Goal: Task Accomplishment & Management: Complete application form

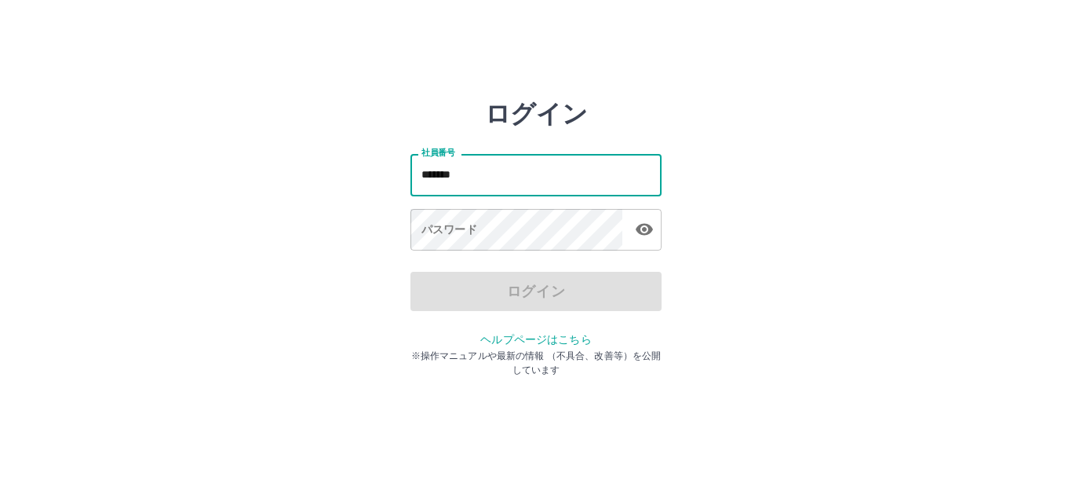
type input "*******"
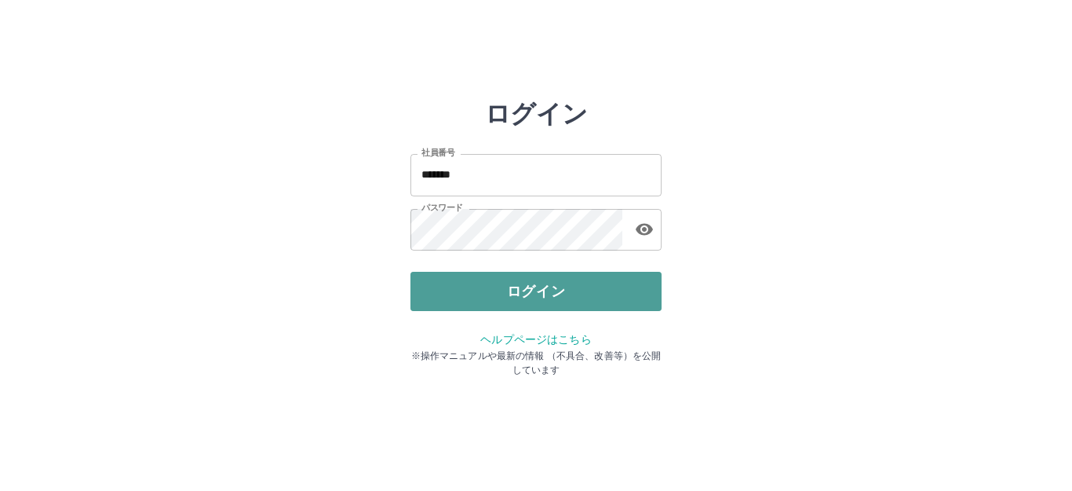
click at [622, 281] on button "ログイン" at bounding box center [536, 291] width 251 height 39
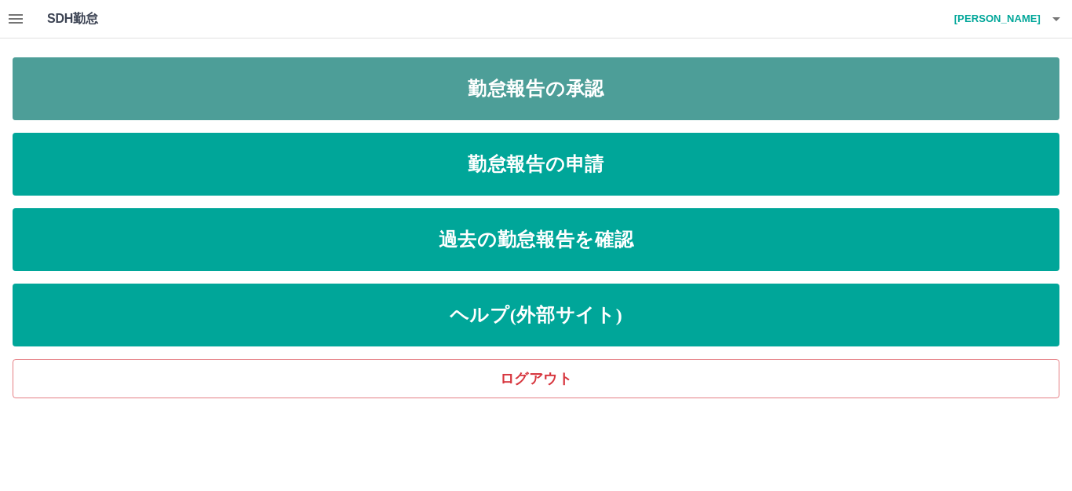
click at [592, 94] on link "勤怠報告の承認" at bounding box center [536, 88] width 1047 height 63
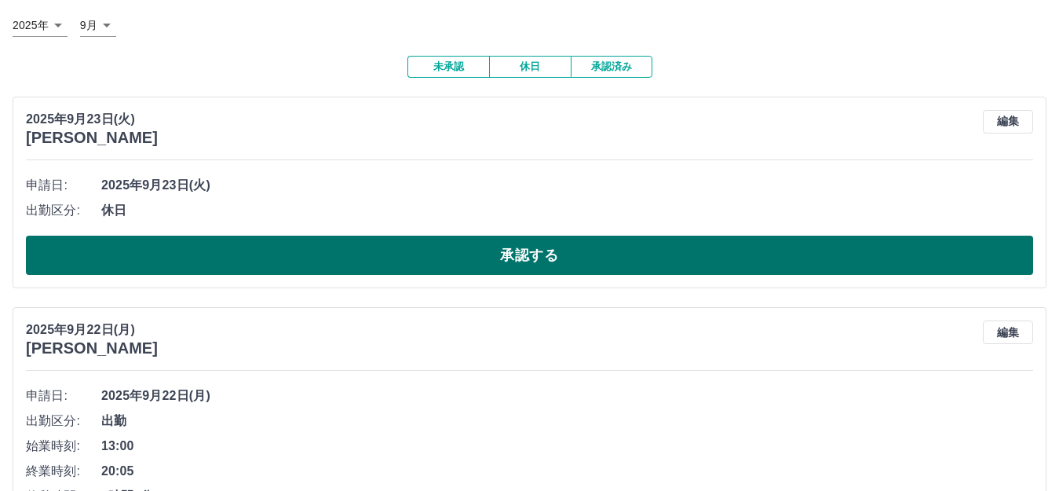
scroll to position [78, 0]
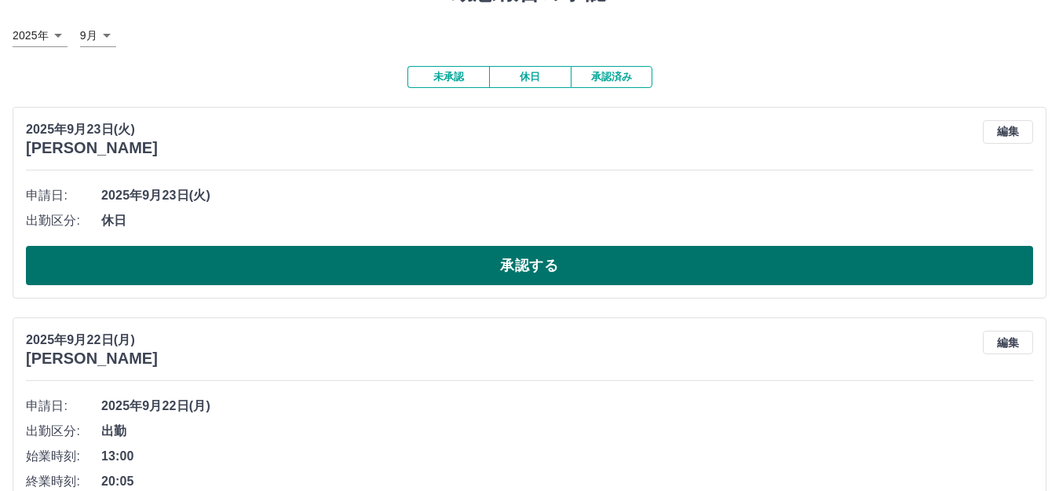
click at [341, 267] on button "承認する" at bounding box center [529, 265] width 1007 height 39
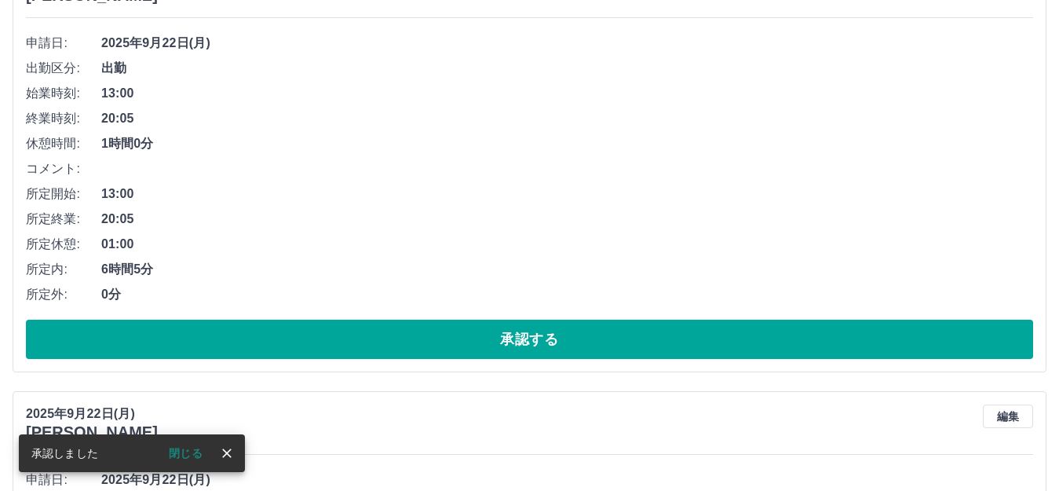
scroll to position [235, 0]
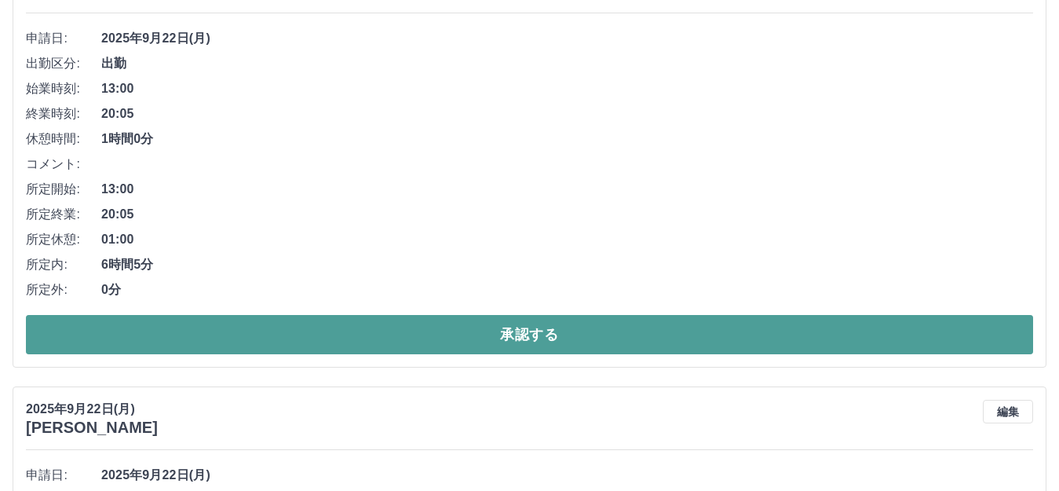
click at [306, 331] on button "承認する" at bounding box center [529, 334] width 1007 height 39
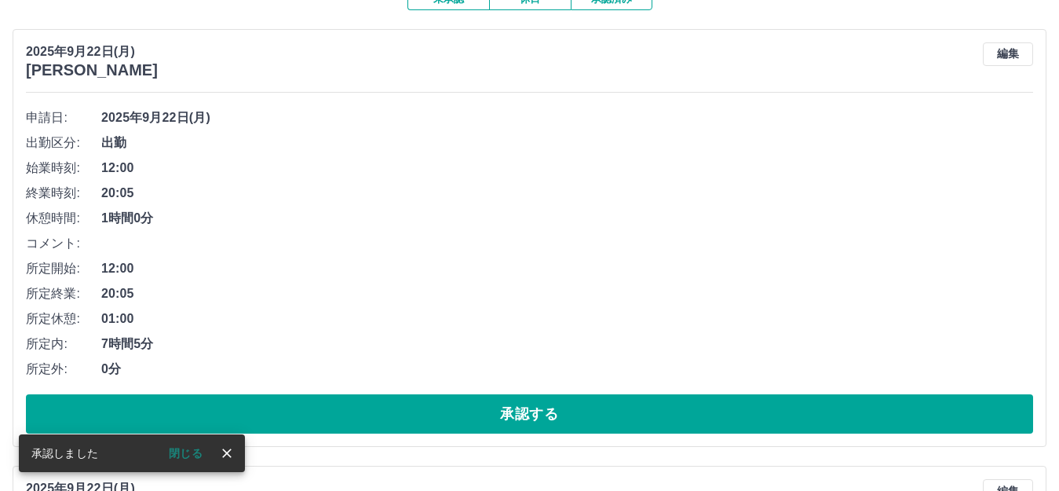
scroll to position [157, 0]
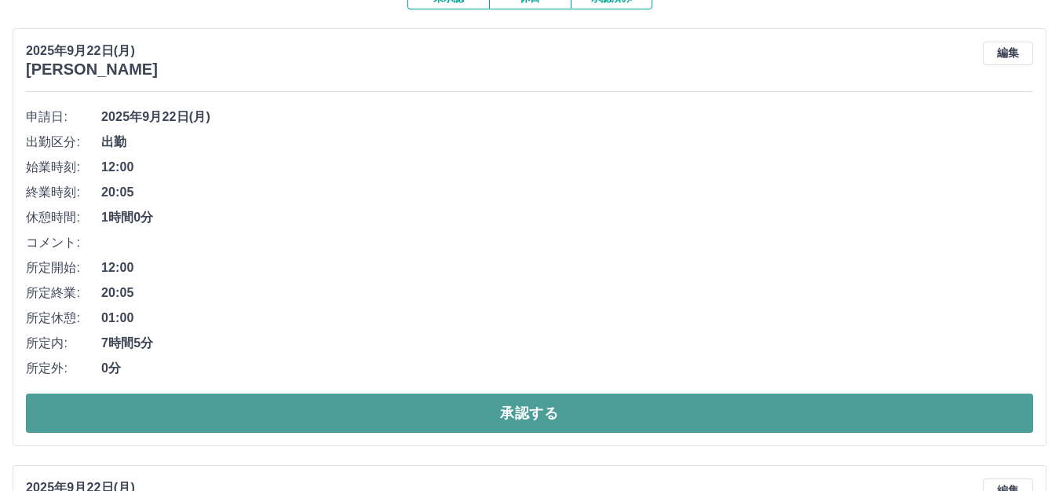
click at [335, 398] on button "承認する" at bounding box center [529, 412] width 1007 height 39
click at [392, 397] on button "承認する" at bounding box center [529, 412] width 1007 height 39
click at [471, 407] on button "承認する" at bounding box center [529, 412] width 1007 height 39
click at [368, 404] on button "承認する" at bounding box center [529, 412] width 1007 height 39
click at [414, 405] on button "承認する" at bounding box center [529, 412] width 1007 height 39
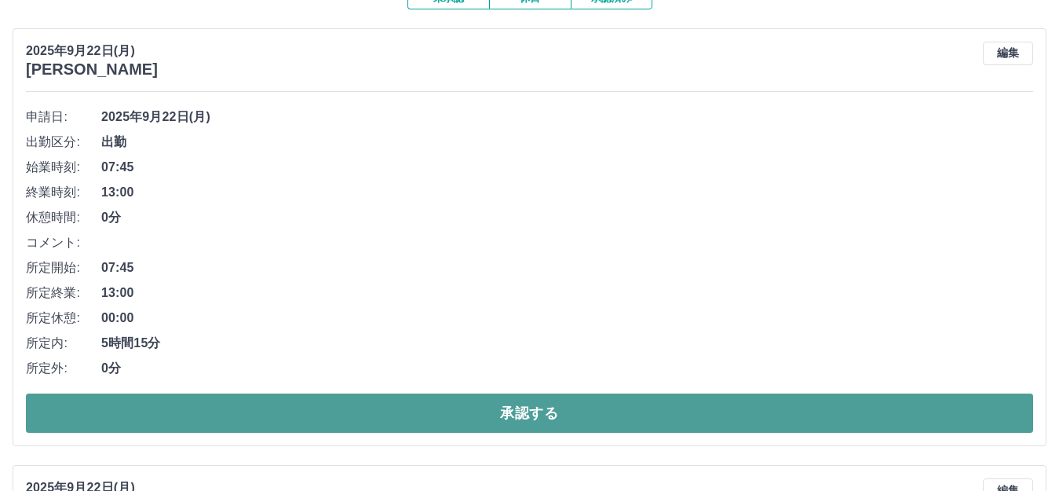
click at [405, 401] on button "承認する" at bounding box center [529, 412] width 1007 height 39
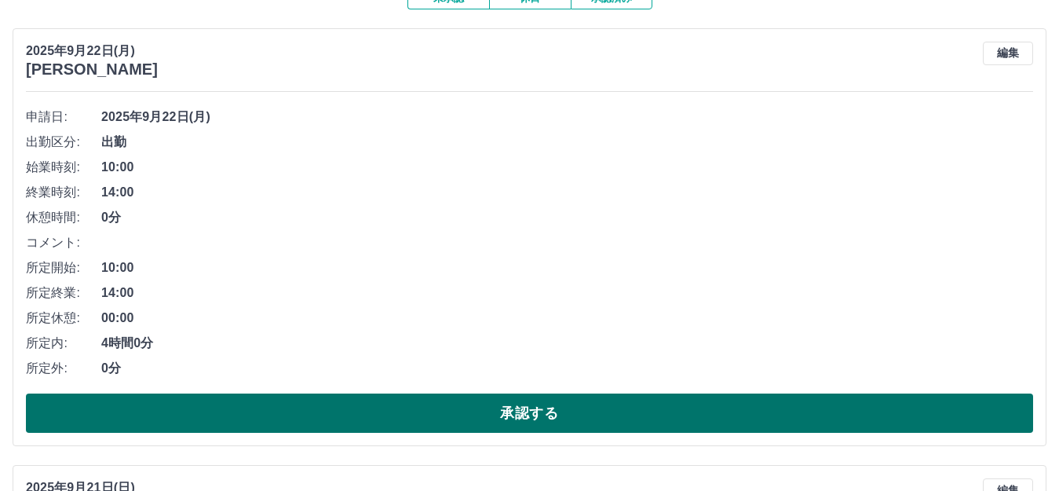
click at [412, 401] on button "承認する" at bounding box center [529, 412] width 1007 height 39
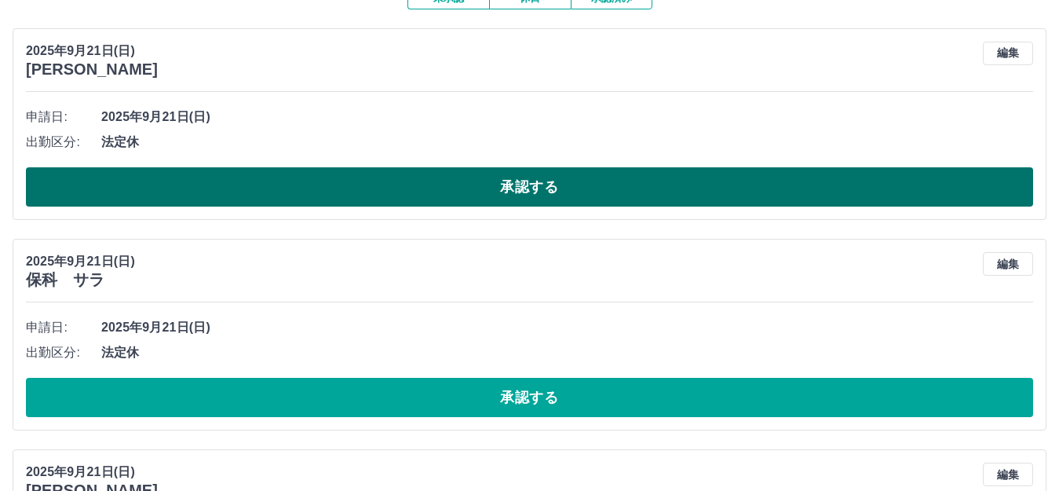
click at [329, 206] on button "承認する" at bounding box center [529, 186] width 1007 height 39
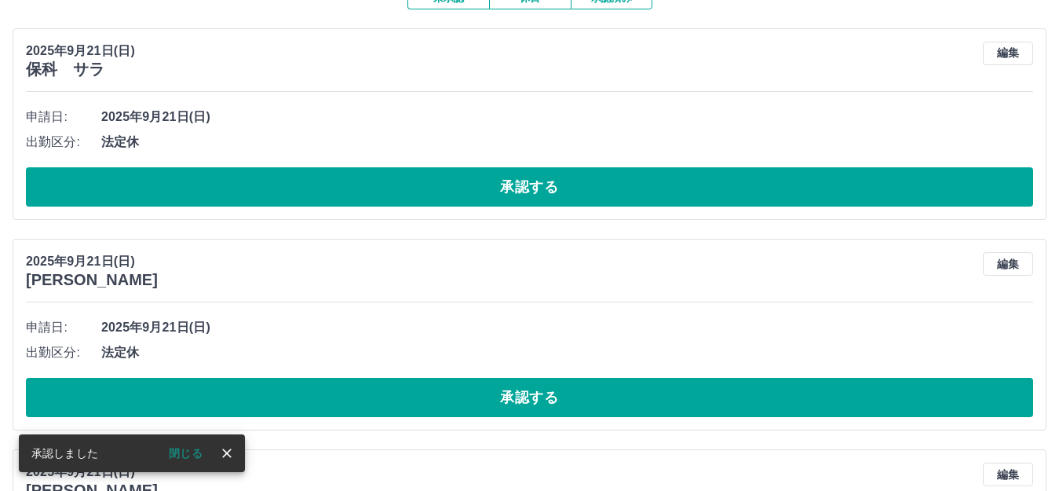
click at [337, 201] on button "承認する" at bounding box center [529, 186] width 1007 height 39
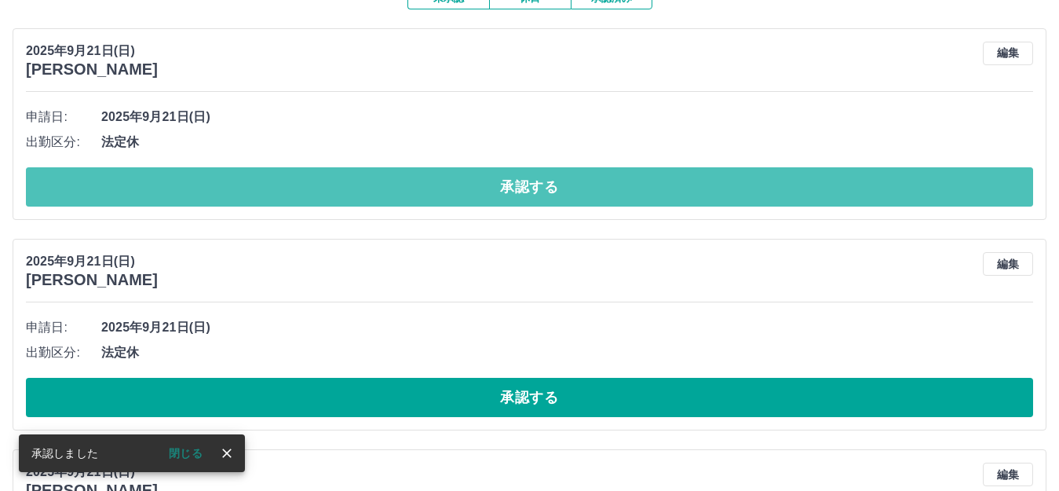
click at [338, 201] on button "承認する" at bounding box center [529, 186] width 1007 height 39
click at [342, 203] on button "承認する" at bounding box center [529, 186] width 1007 height 39
click at [350, 203] on button "承認する" at bounding box center [529, 186] width 1007 height 39
click at [354, 202] on button "承認する" at bounding box center [529, 186] width 1007 height 39
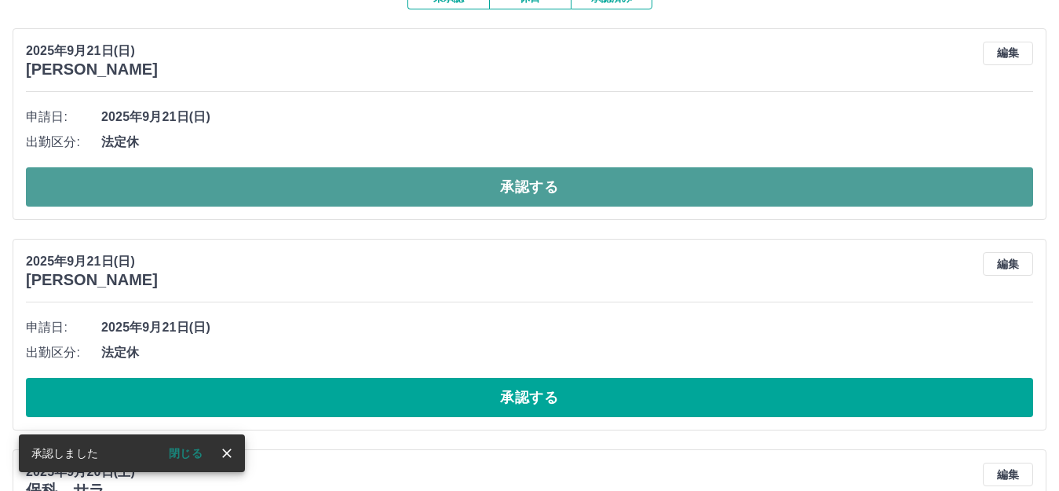
click at [357, 202] on button "承認する" at bounding box center [529, 186] width 1007 height 39
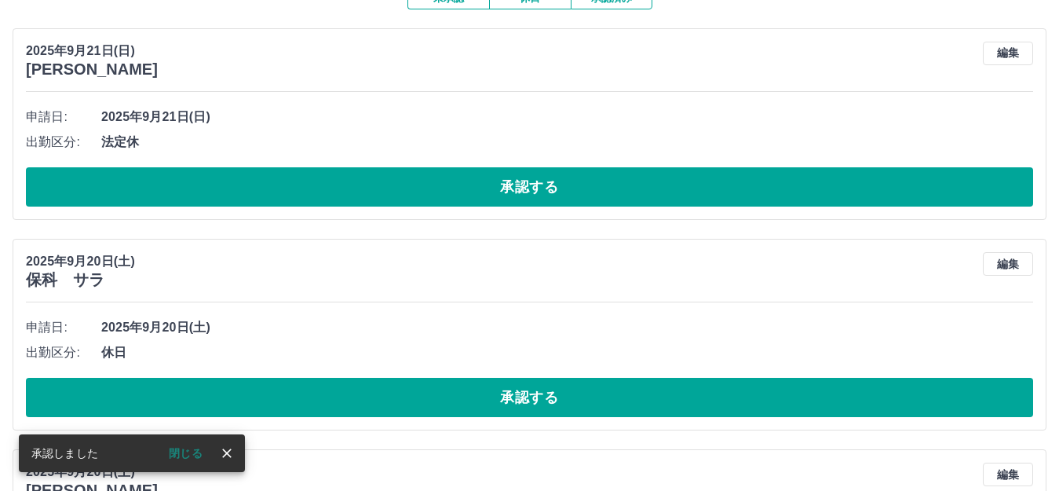
click at [363, 209] on div "2025年9月21日(日) 小林　方美 編集 申請日: 2025年9月21日(日) 出勤区分: 法定休 承認する" at bounding box center [530, 124] width 1034 height 192
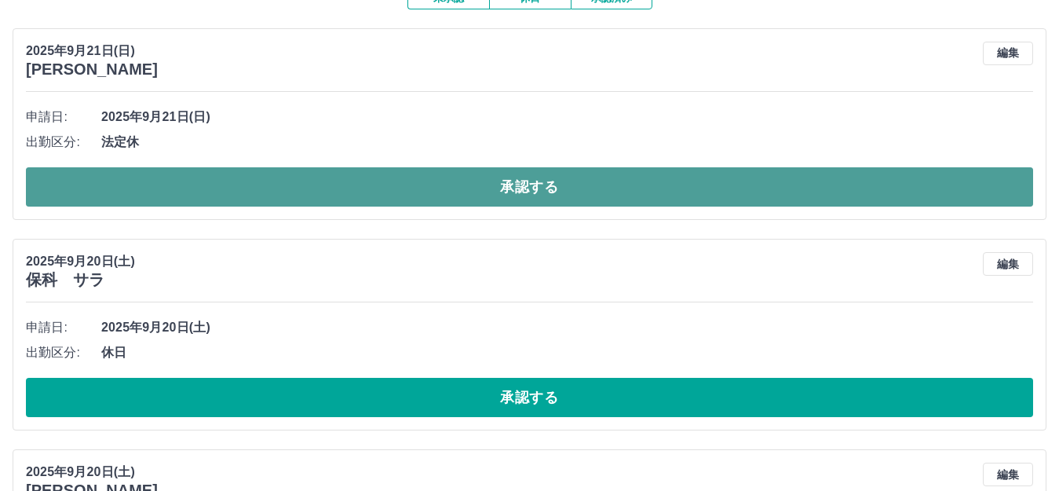
click at [369, 193] on button "承認する" at bounding box center [529, 186] width 1007 height 39
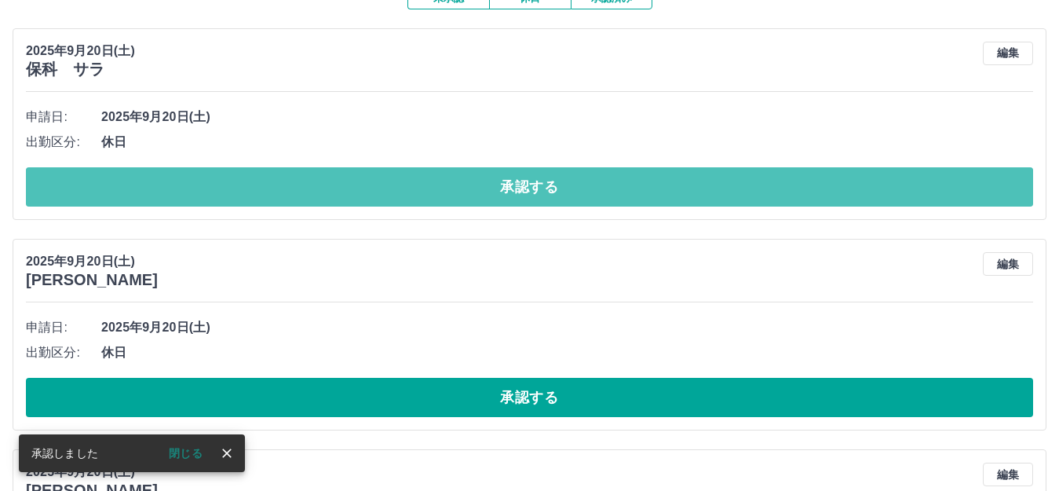
click at [369, 193] on button "承認する" at bounding box center [529, 186] width 1007 height 39
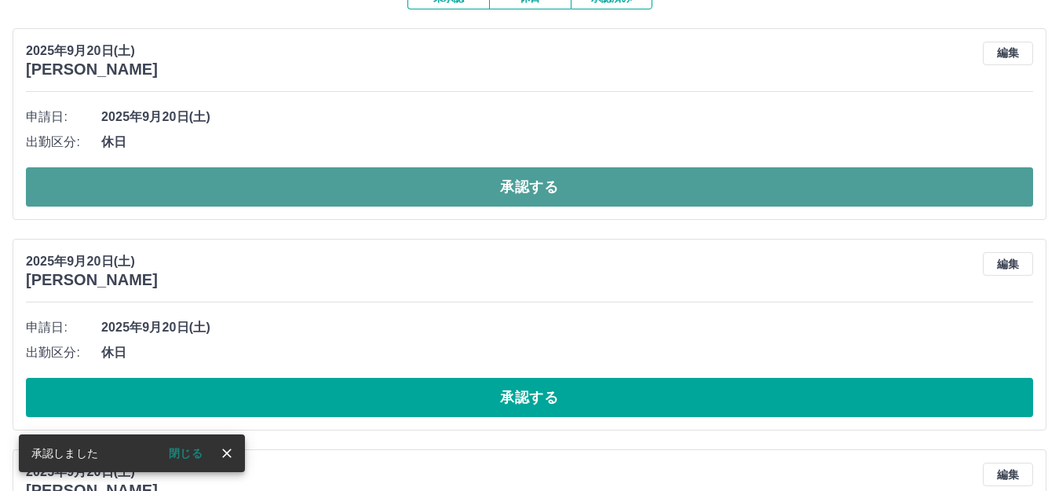
click at [356, 194] on button "承認する" at bounding box center [529, 186] width 1007 height 39
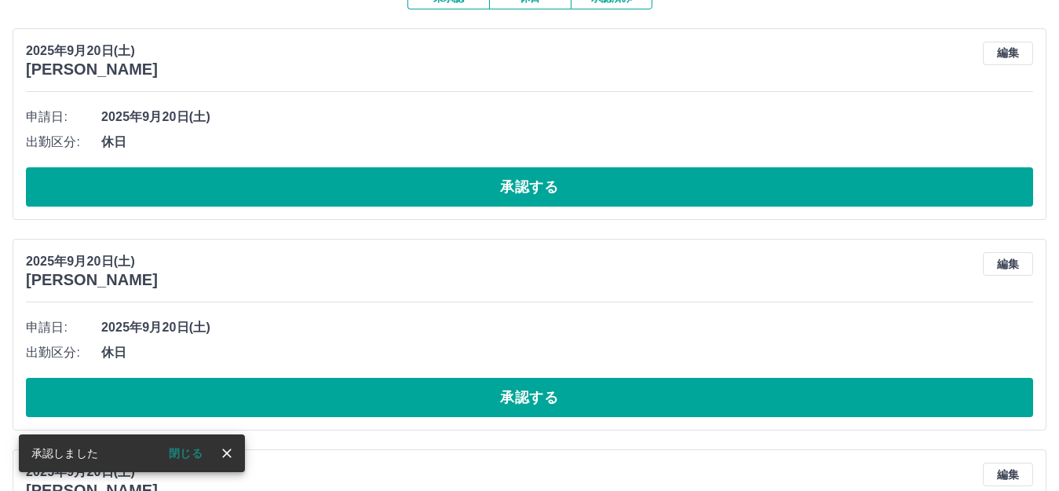
click at [355, 195] on button "承認する" at bounding box center [529, 186] width 1007 height 39
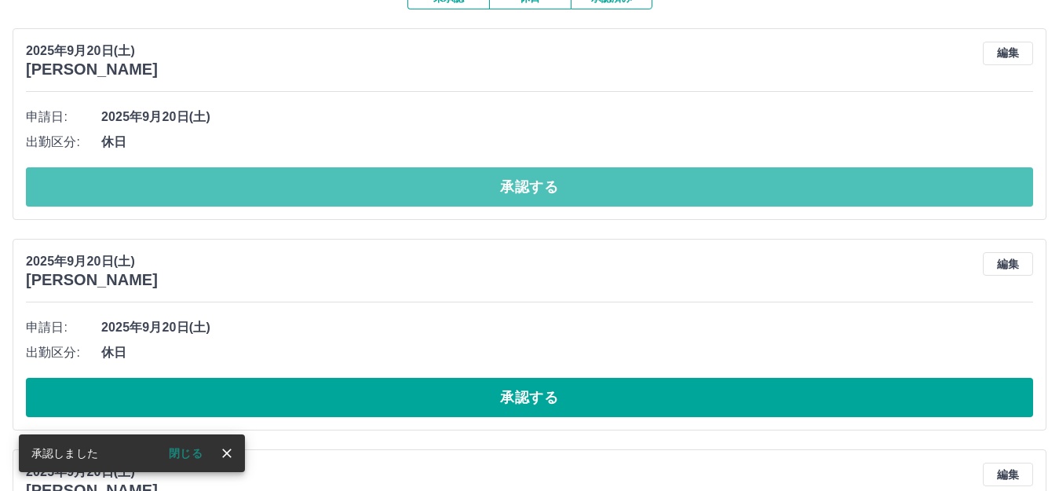
click at [345, 193] on button "承認する" at bounding box center [529, 186] width 1007 height 39
click at [360, 188] on button "承認する" at bounding box center [529, 186] width 1007 height 39
click at [359, 192] on button "承認する" at bounding box center [529, 186] width 1007 height 39
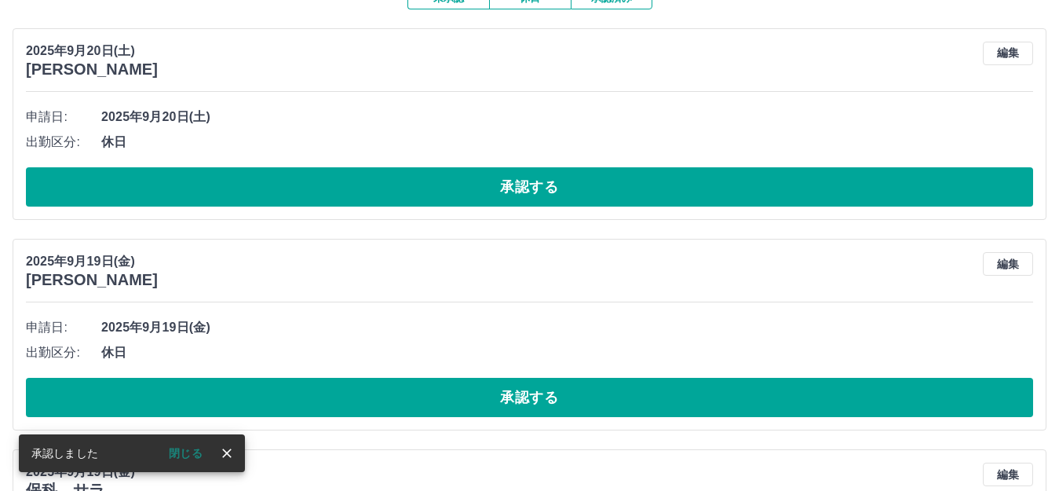
click at [359, 192] on button "承認する" at bounding box center [529, 186] width 1007 height 39
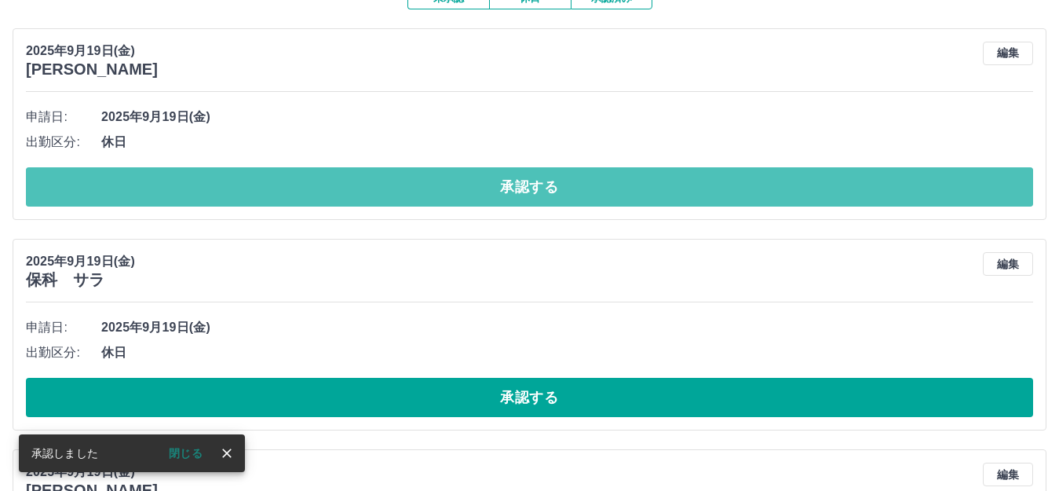
click at [362, 192] on button "承認する" at bounding box center [529, 186] width 1007 height 39
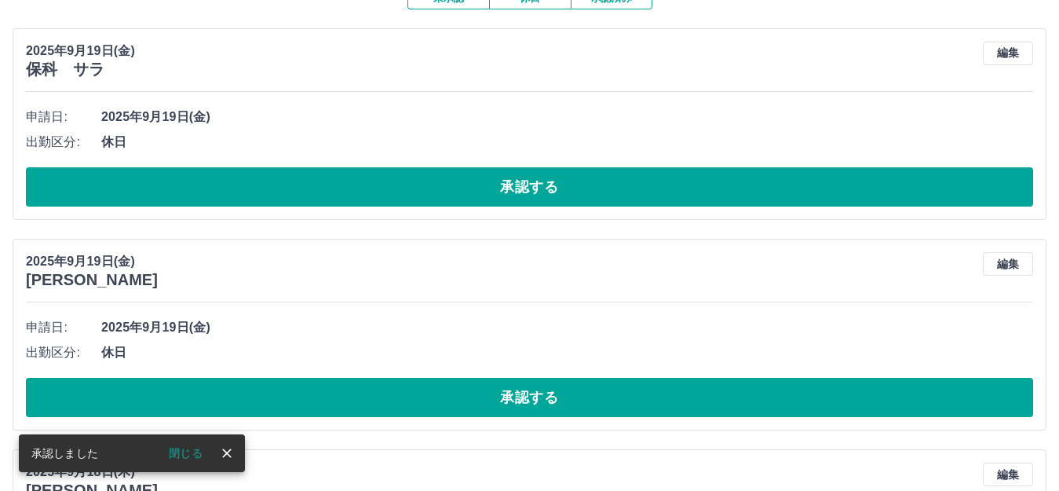
click at [358, 180] on button "承認する" at bounding box center [529, 186] width 1007 height 39
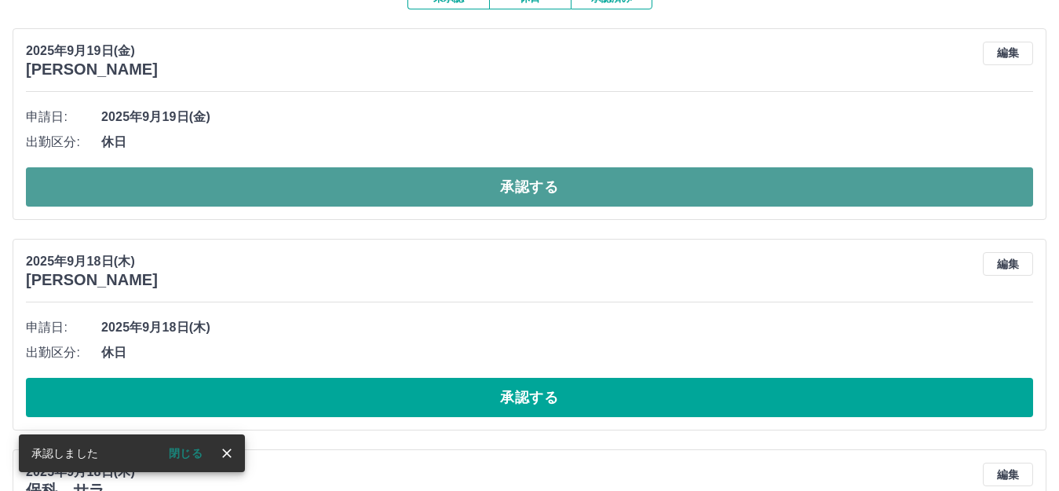
click at [384, 181] on button "承認する" at bounding box center [529, 186] width 1007 height 39
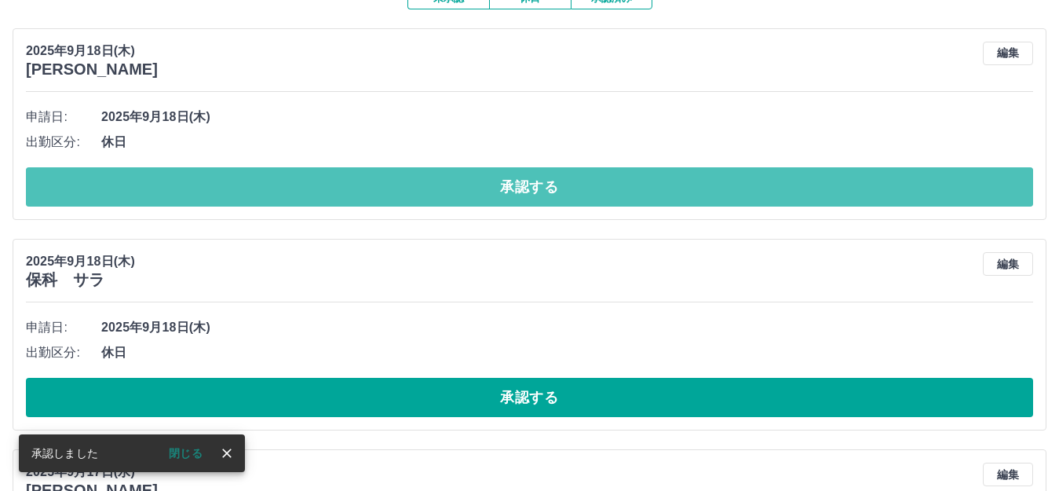
click at [384, 182] on button "承認する" at bounding box center [529, 186] width 1007 height 39
click at [384, 186] on button "承認する" at bounding box center [529, 186] width 1007 height 39
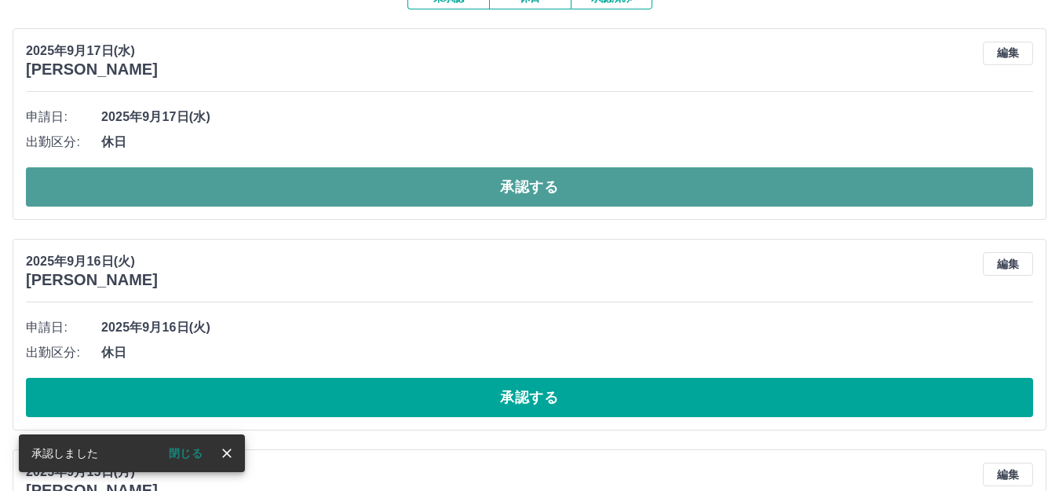
click at [384, 189] on button "承認する" at bounding box center [529, 186] width 1007 height 39
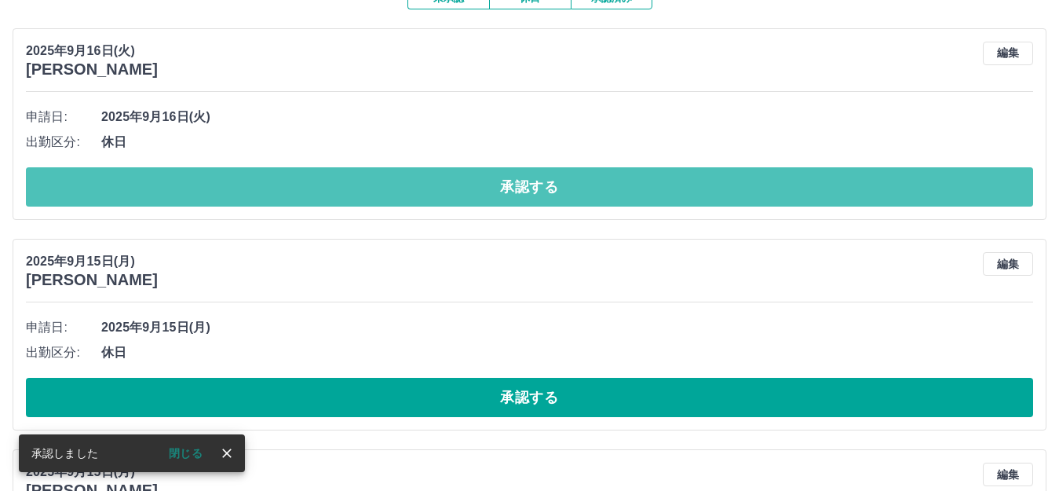
click at [384, 189] on button "承認する" at bounding box center [529, 186] width 1007 height 39
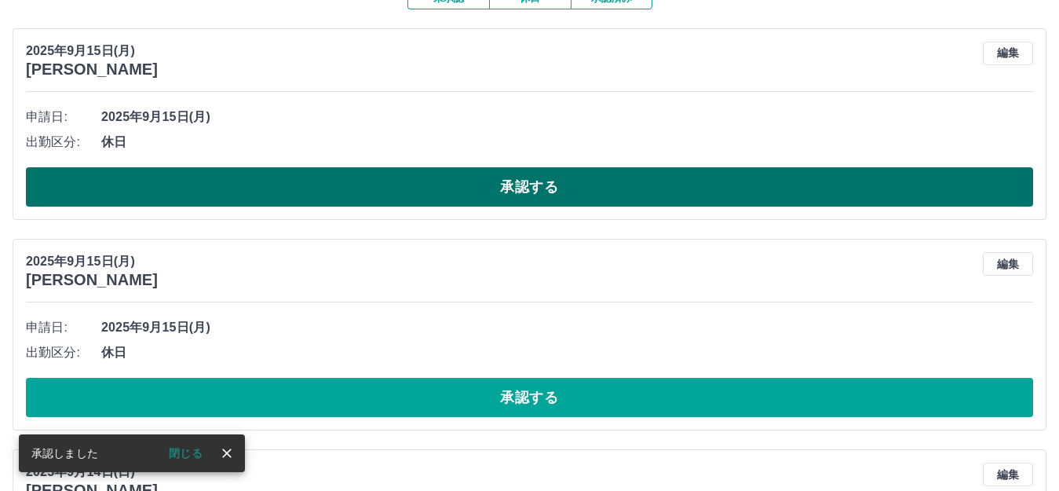
click at [395, 192] on button "承認する" at bounding box center [529, 186] width 1007 height 39
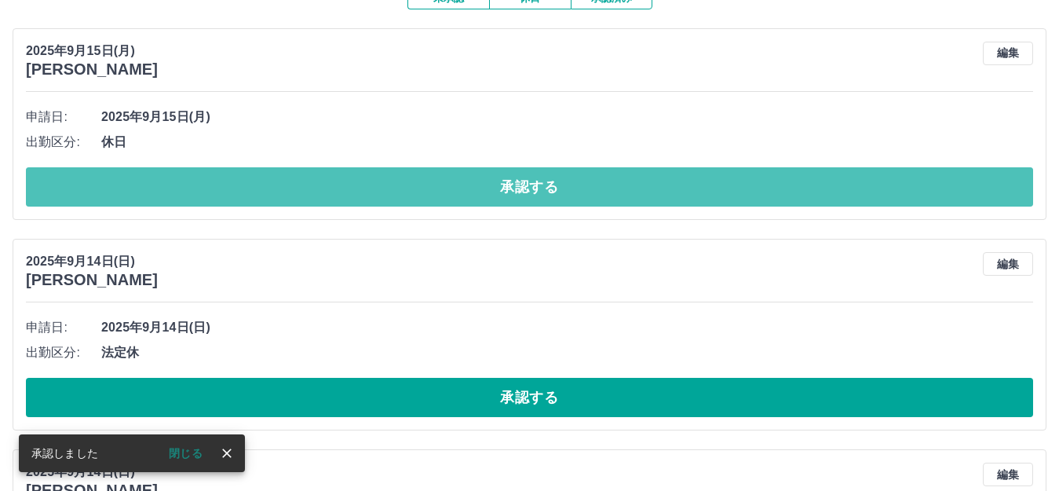
click at [395, 192] on button "承認する" at bounding box center [529, 186] width 1007 height 39
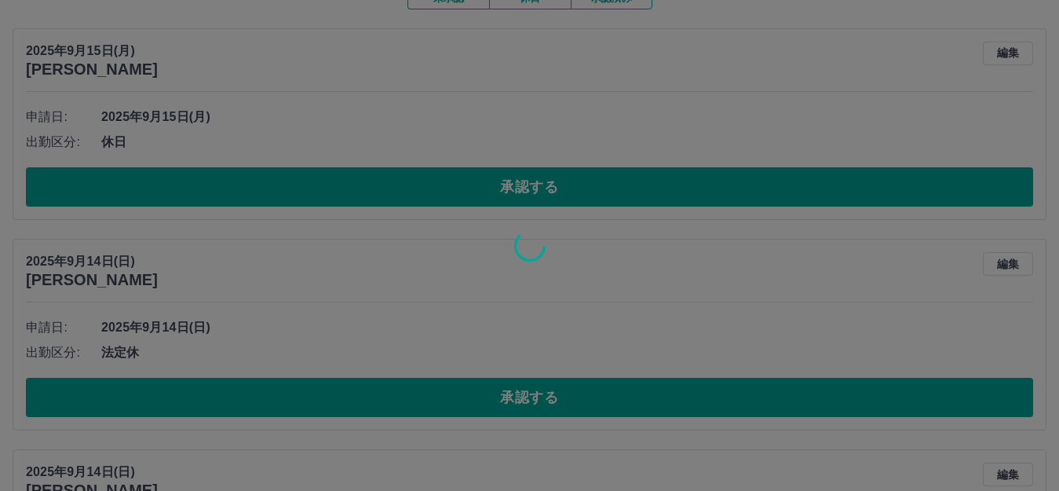
scroll to position [117, 0]
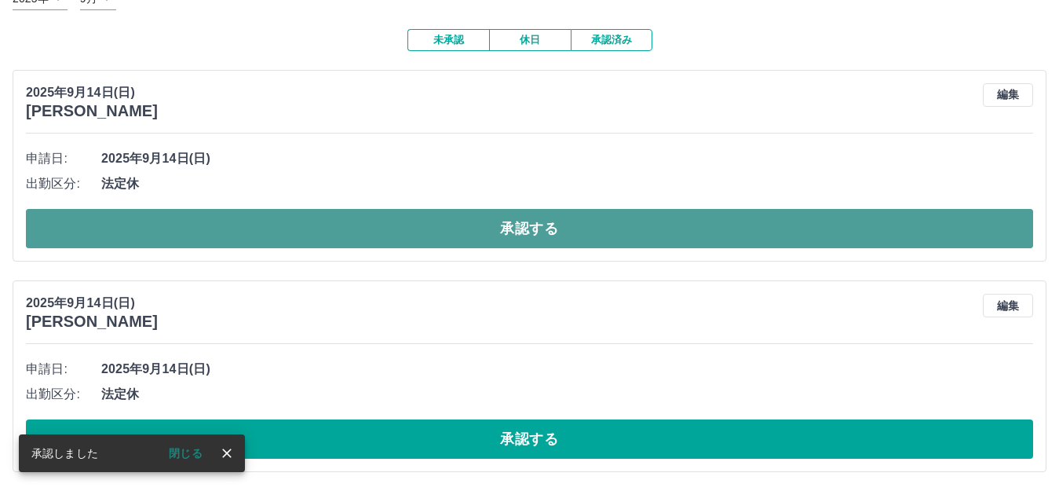
click at [404, 221] on button "承認する" at bounding box center [529, 228] width 1007 height 39
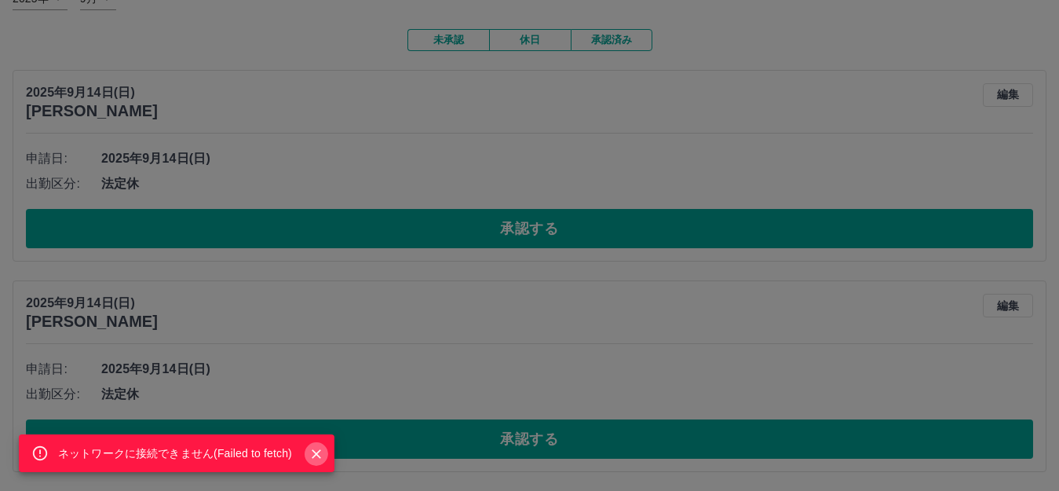
click at [318, 452] on icon "Close" at bounding box center [316, 453] width 9 height 9
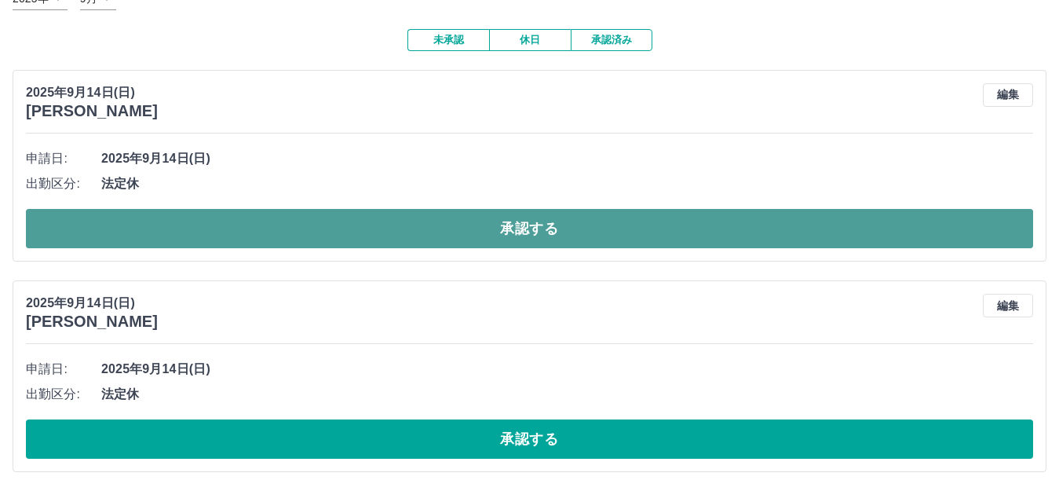
click at [405, 228] on button "承認する" at bounding box center [529, 228] width 1007 height 39
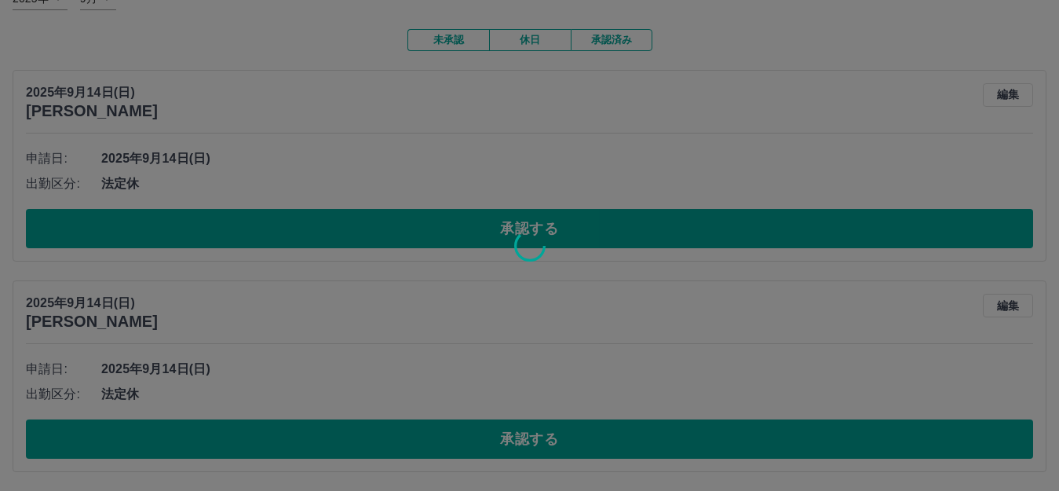
click at [610, 443] on div at bounding box center [529, 245] width 1059 height 491
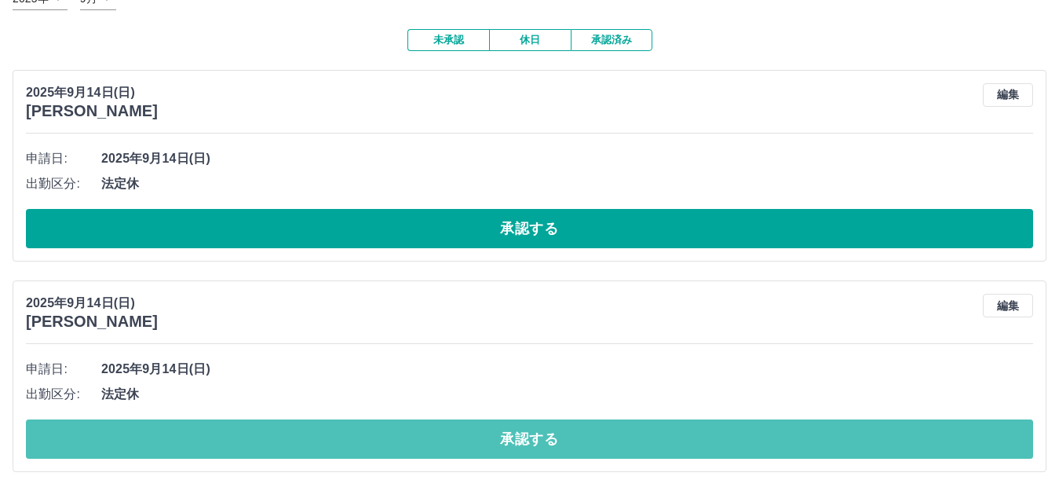
click at [610, 443] on button "承認する" at bounding box center [529, 438] width 1007 height 39
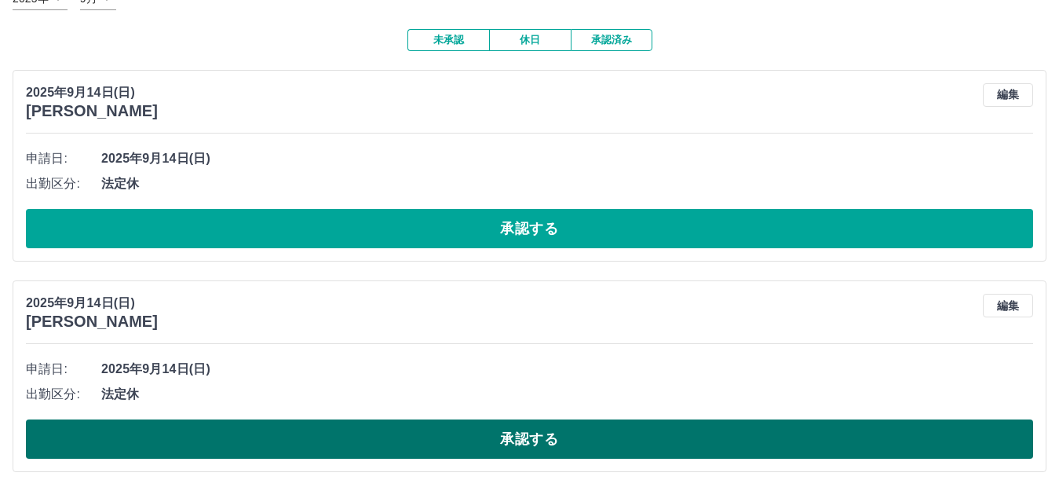
click at [562, 441] on button "承認する" at bounding box center [529, 438] width 1007 height 39
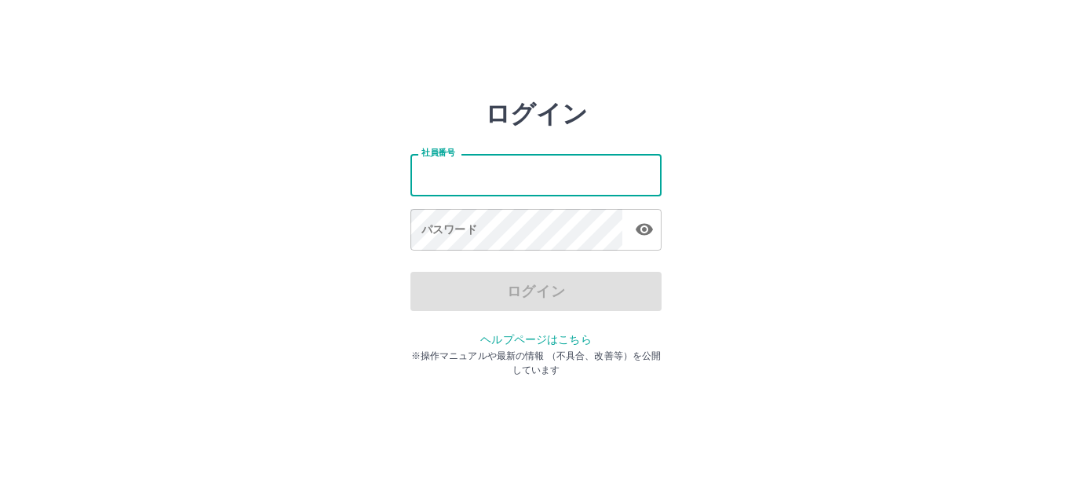
click at [517, 181] on input "社員番号" at bounding box center [536, 175] width 251 height 42
type input "*******"
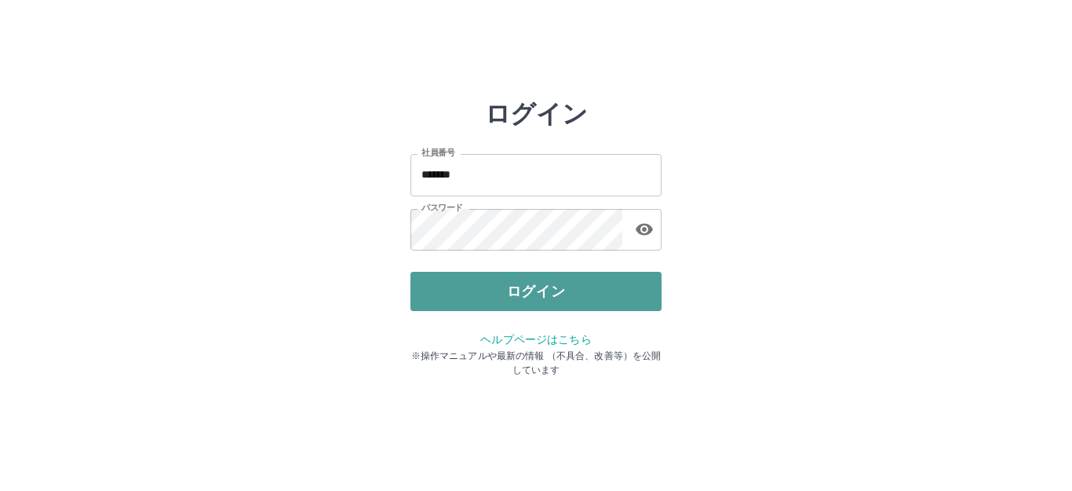
click at [509, 277] on button "ログイン" at bounding box center [536, 291] width 251 height 39
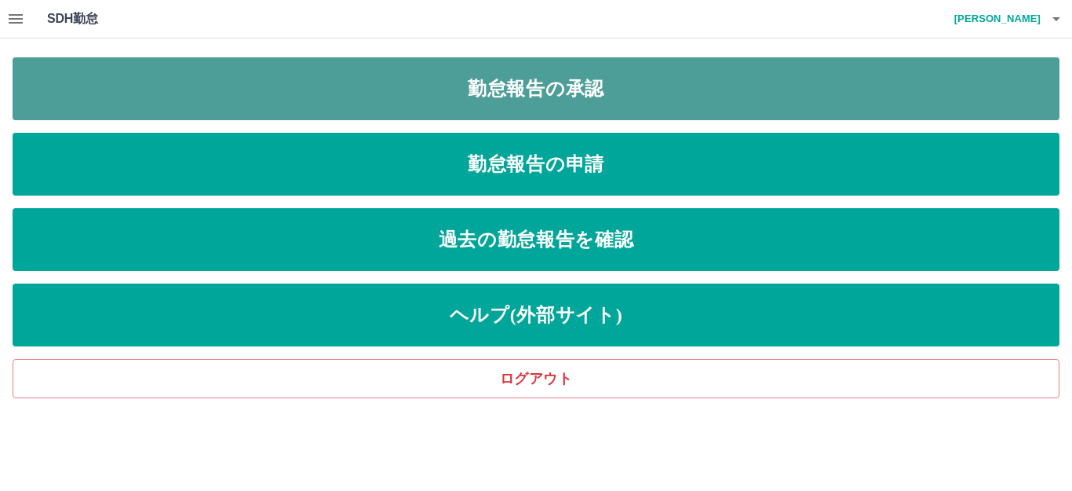
click at [608, 89] on link "勤怠報告の承認" at bounding box center [536, 88] width 1047 height 63
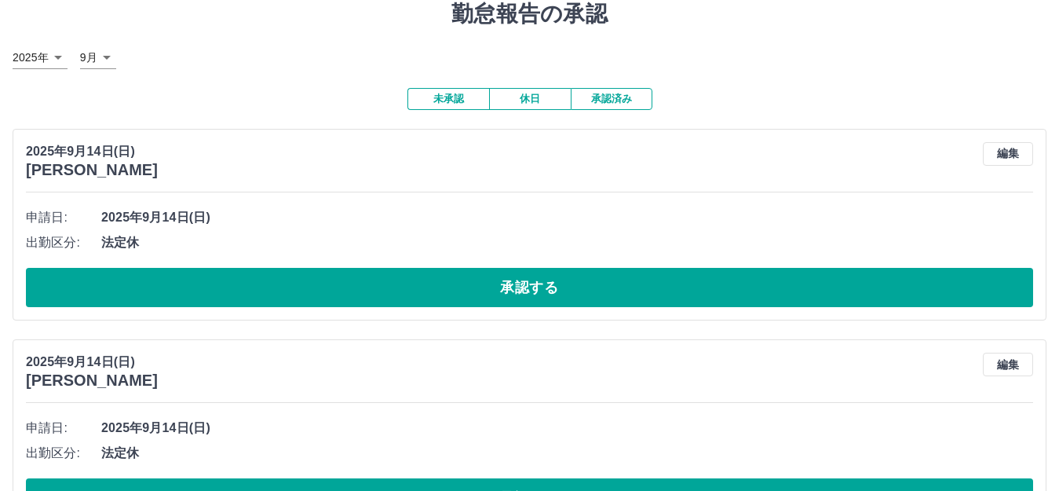
scroll to position [117, 0]
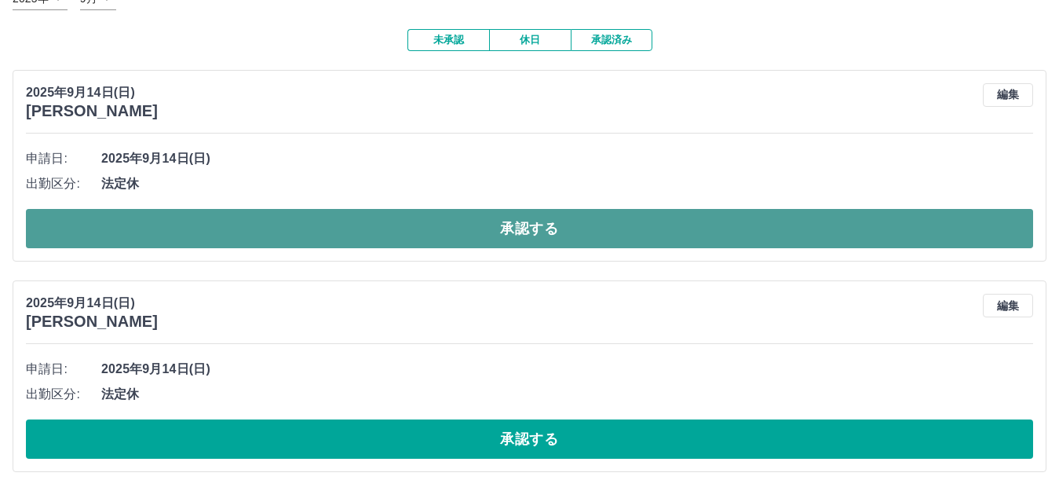
click at [408, 236] on button "承認する" at bounding box center [529, 228] width 1007 height 39
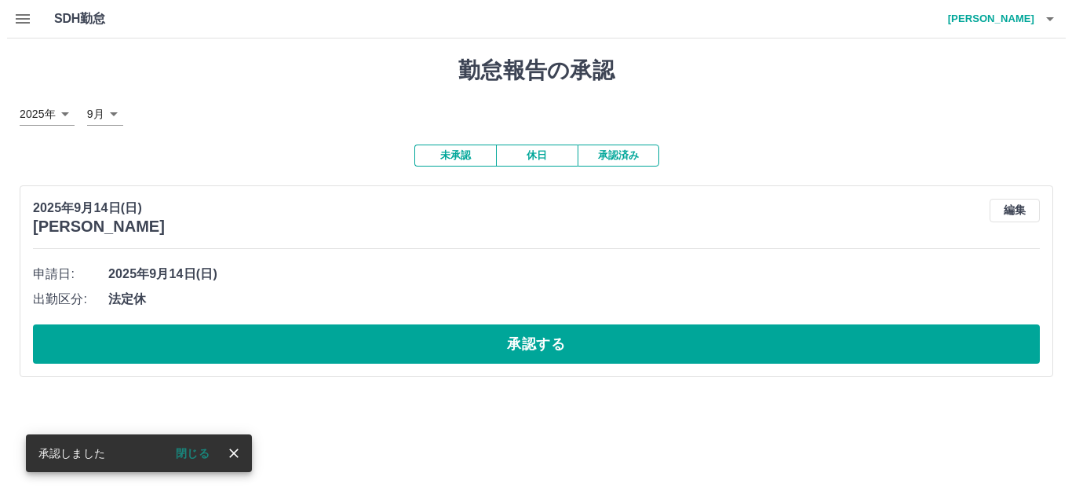
scroll to position [0, 0]
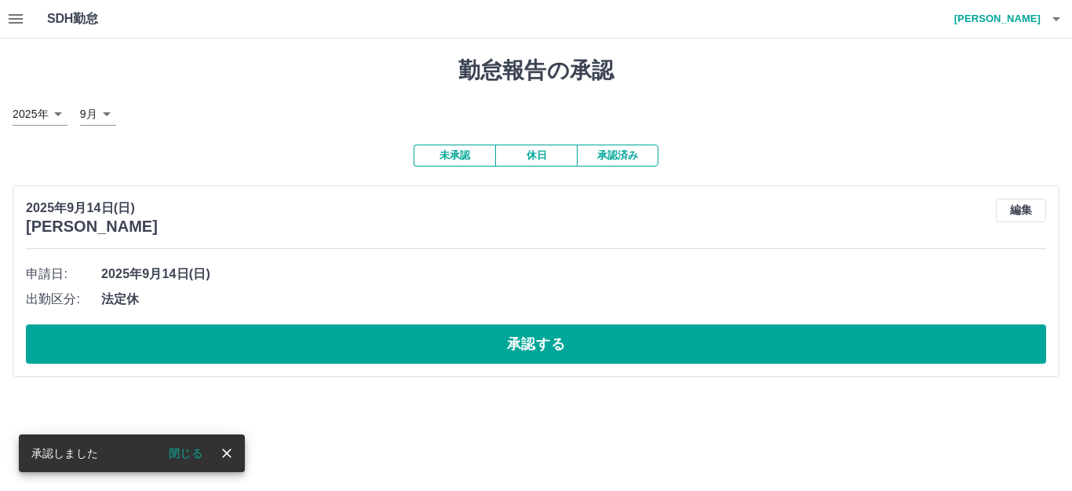
click at [410, 349] on button "承認する" at bounding box center [536, 343] width 1020 height 39
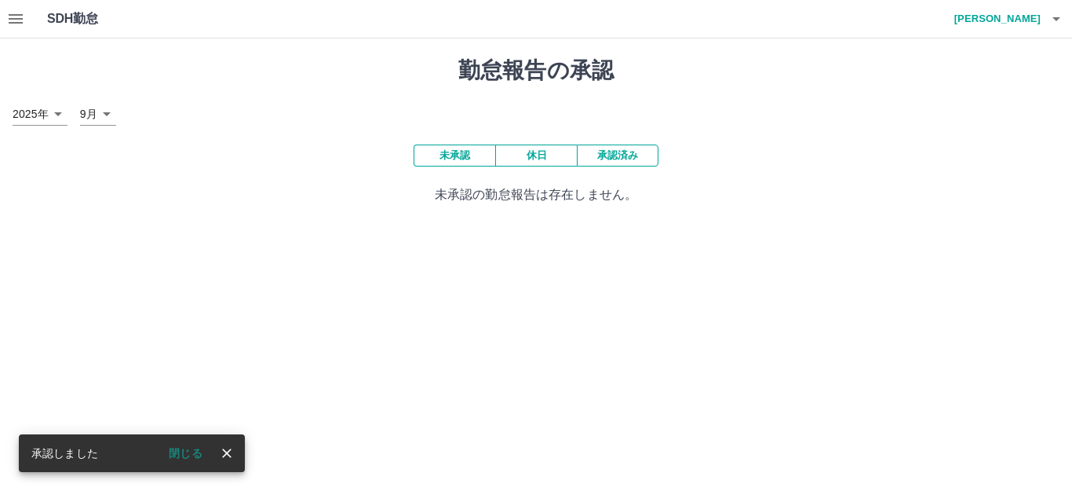
click at [15, 20] on icon "button" at bounding box center [16, 18] width 14 height 9
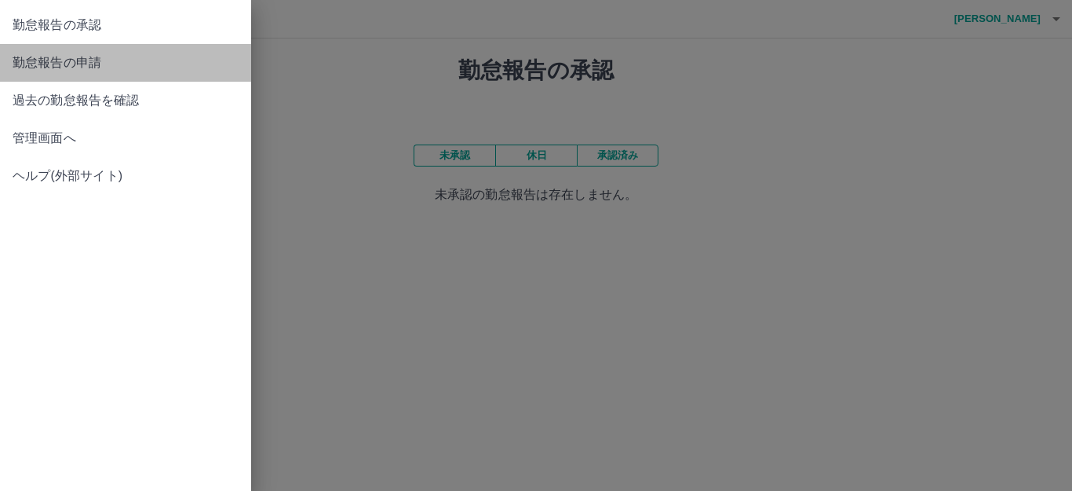
click at [95, 61] on span "勤怠報告の申請" at bounding box center [126, 62] width 226 height 19
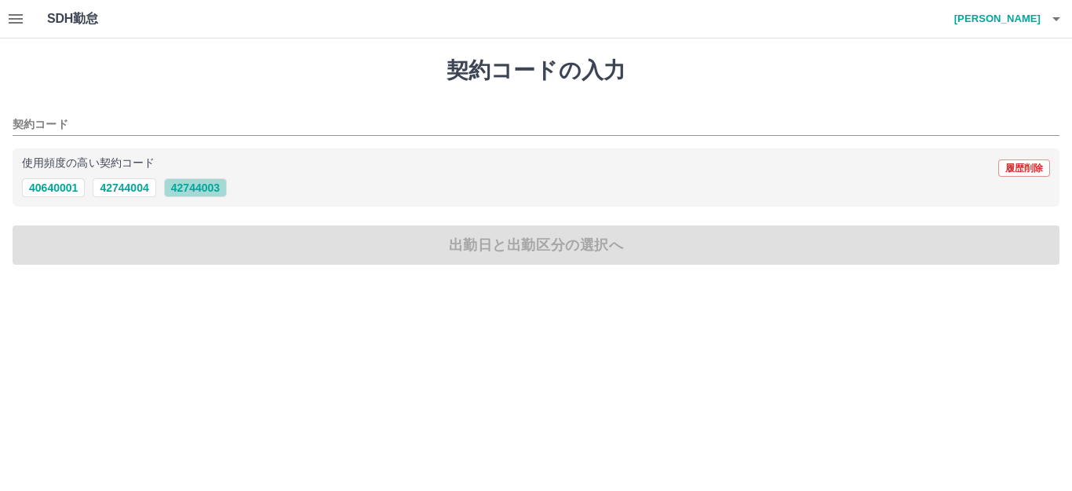
drag, startPoint x: 198, startPoint y: 191, endPoint x: 206, endPoint y: 184, distance: 11.2
click at [201, 191] on button "42744003" at bounding box center [195, 187] width 63 height 19
type input "********"
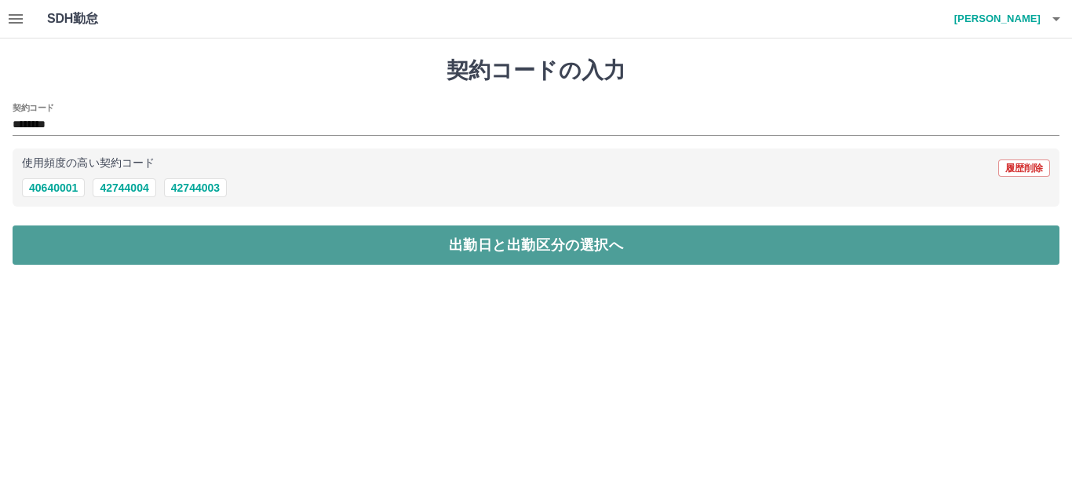
click at [206, 235] on button "出勤日と出勤区分の選択へ" at bounding box center [536, 244] width 1047 height 39
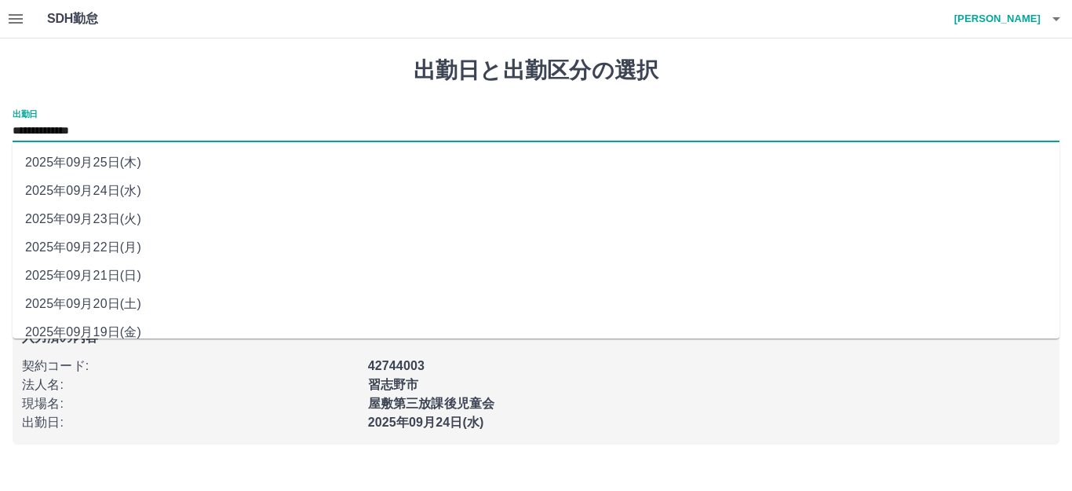
click at [97, 127] on input "**********" at bounding box center [536, 132] width 1047 height 20
click at [112, 218] on li "2025年09月23日(火)" at bounding box center [536, 219] width 1047 height 28
type input "**********"
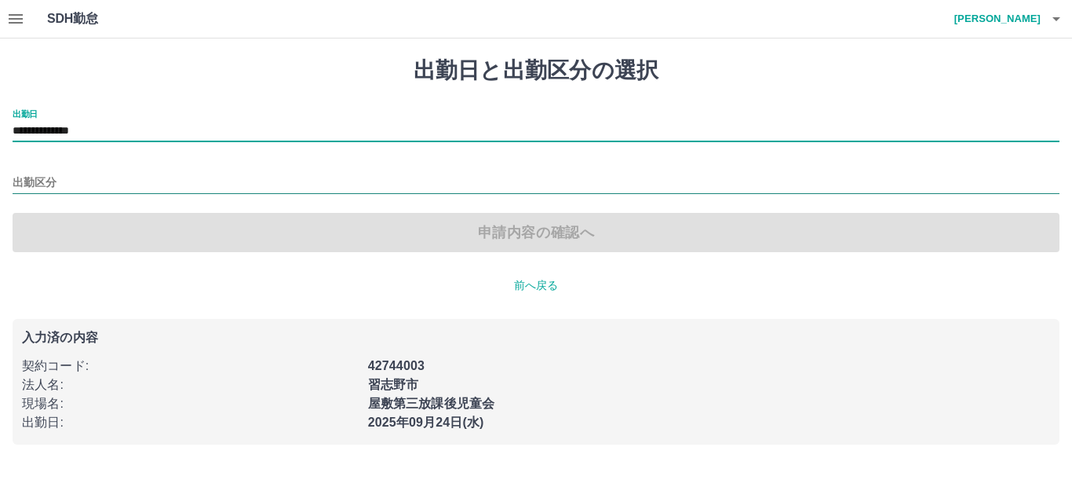
click at [86, 187] on input "出勤区分" at bounding box center [536, 183] width 1047 height 20
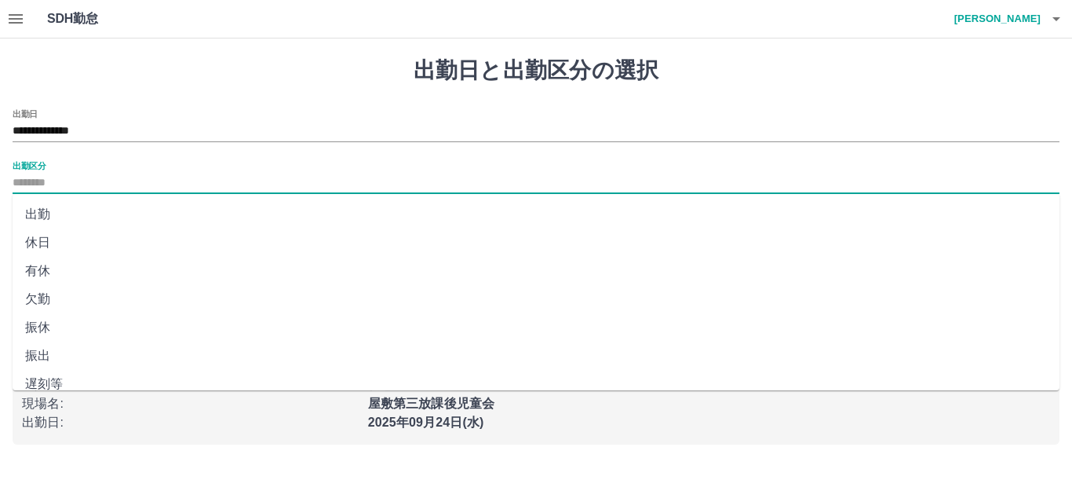
click at [47, 243] on li "休日" at bounding box center [536, 242] width 1047 height 28
type input "**"
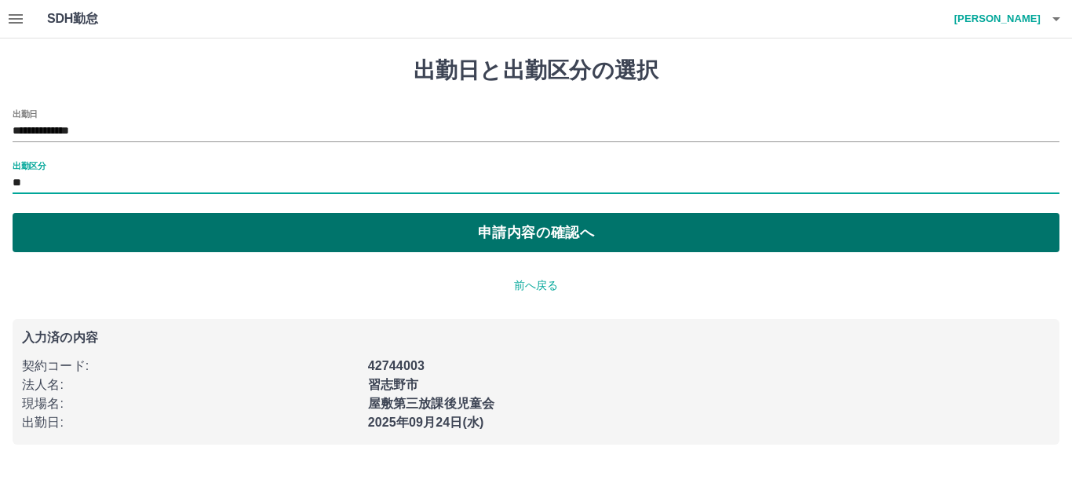
click at [51, 242] on button "申請内容の確認へ" at bounding box center [536, 232] width 1047 height 39
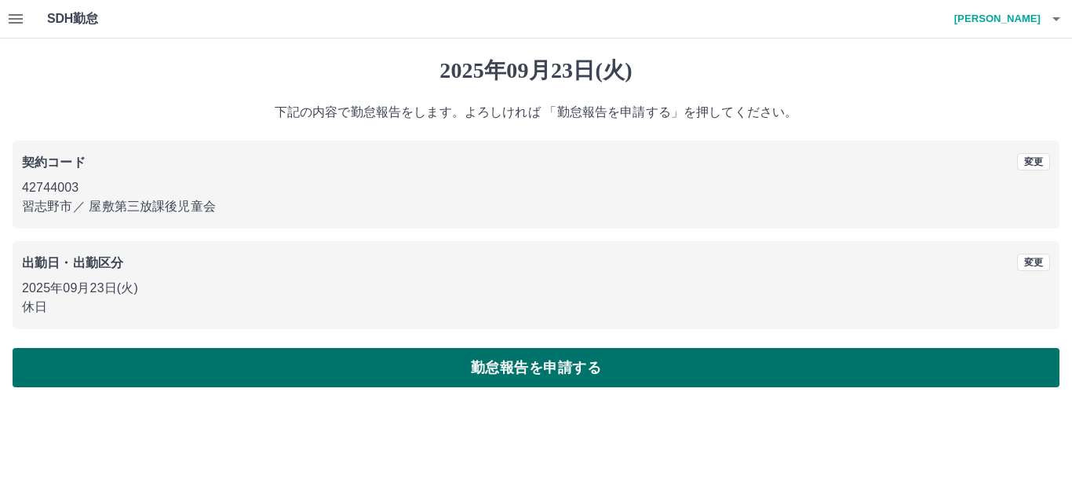
click at [245, 366] on button "勤怠報告を申請する" at bounding box center [536, 367] width 1047 height 39
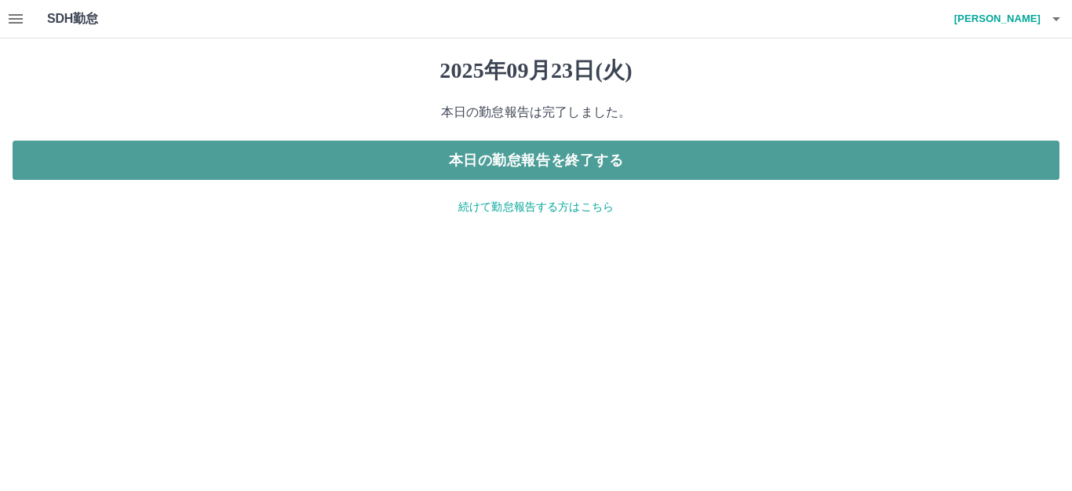
click at [705, 159] on button "本日の勤怠報告を終了する" at bounding box center [536, 160] width 1047 height 39
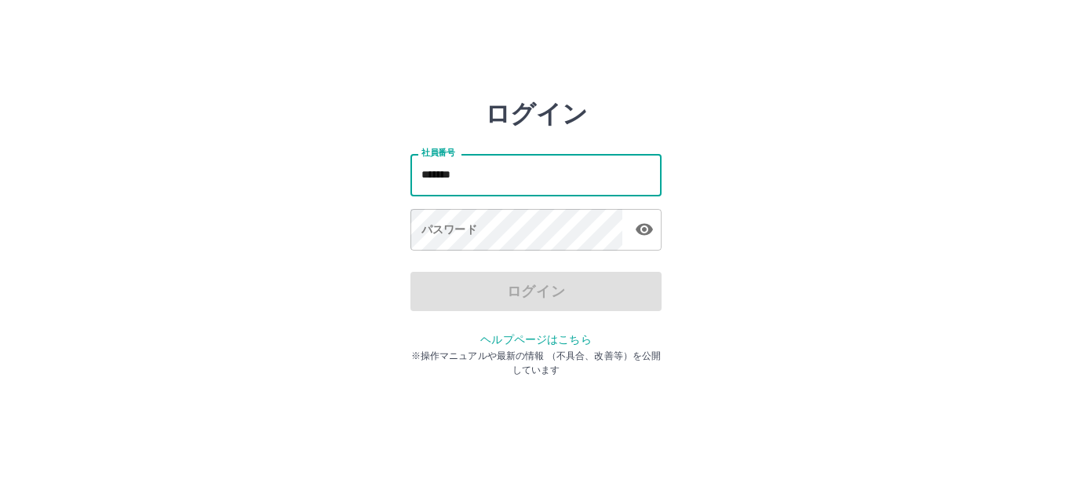
type input "*******"
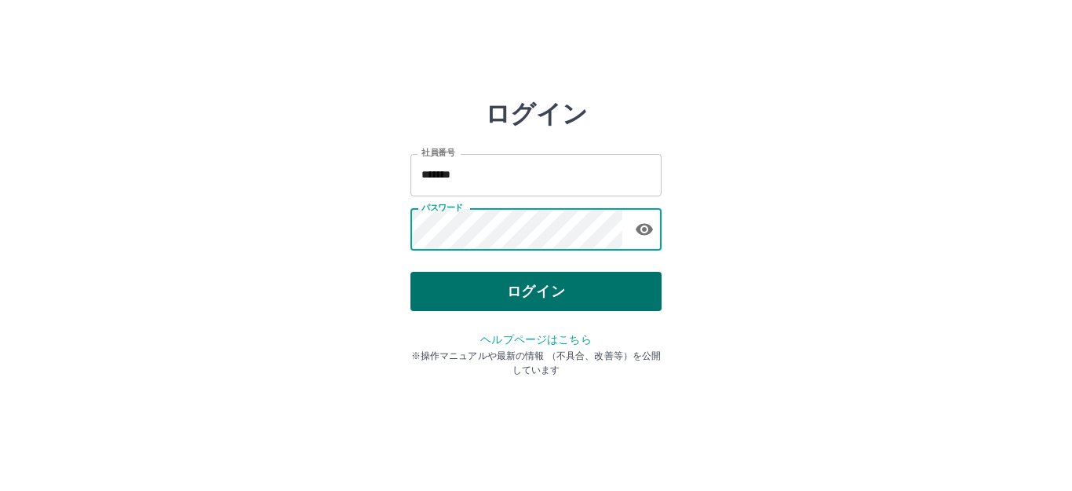
click at [570, 296] on button "ログイン" at bounding box center [536, 291] width 251 height 39
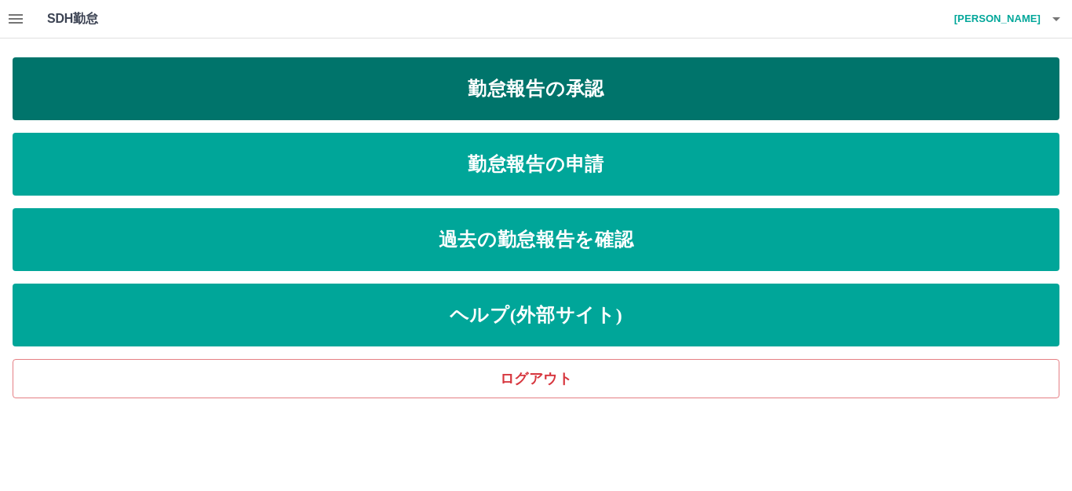
click at [604, 93] on link "勤怠報告の承認" at bounding box center [536, 88] width 1047 height 63
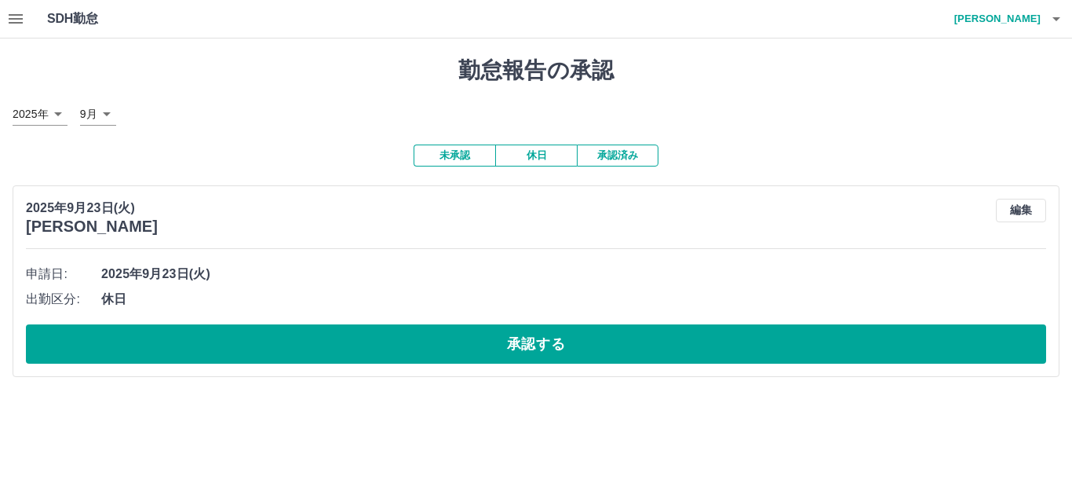
click at [618, 155] on button "承認済み" at bounding box center [618, 155] width 82 height 22
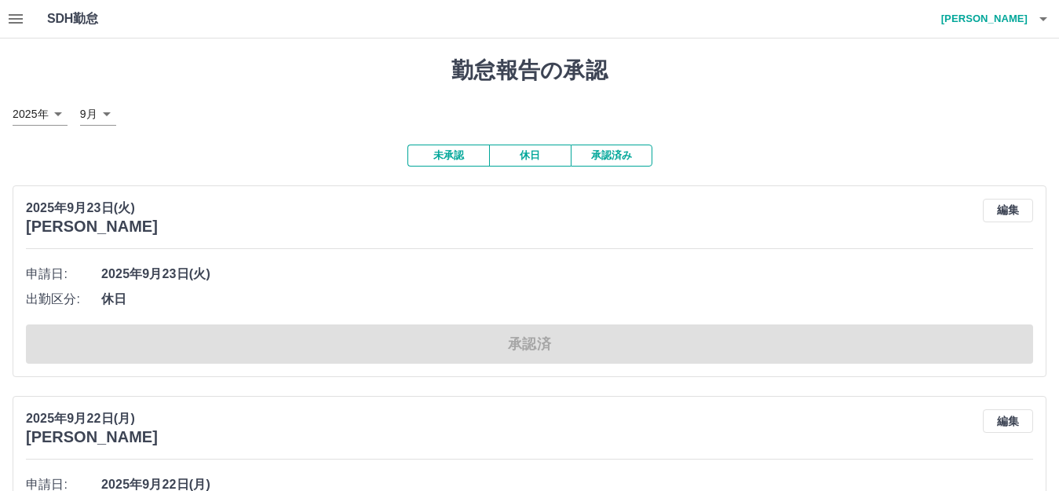
click at [1024, 24] on h4 "杉﨑　美樹" at bounding box center [980, 19] width 94 height 38
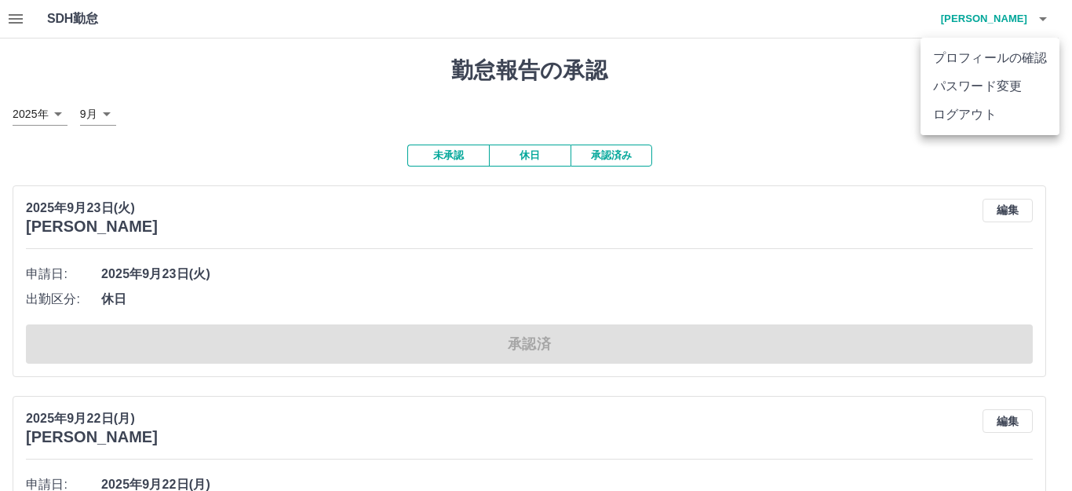
click at [1002, 116] on li "ログアウト" at bounding box center [990, 114] width 139 height 28
